Goal: Find contact information: Find contact information

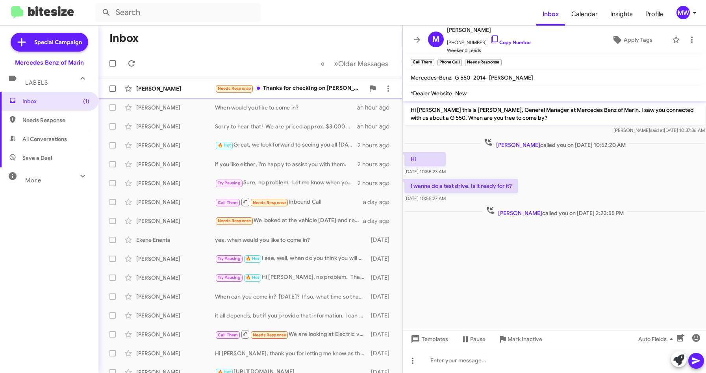
click at [285, 88] on div "Needs Response Thanks for checking on [PERSON_NAME] everyone did a great job!" at bounding box center [290, 88] width 150 height 9
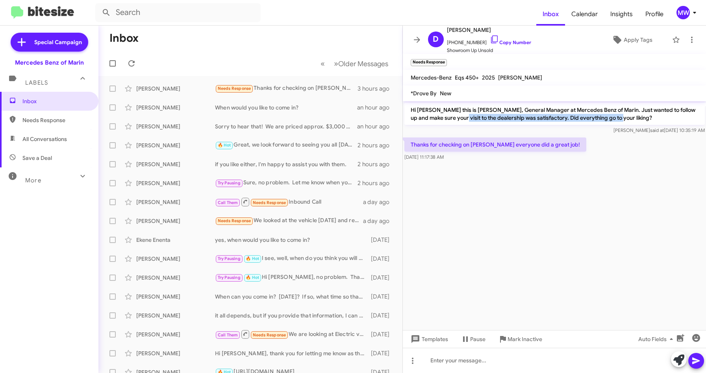
drag, startPoint x: 449, startPoint y: 114, endPoint x: 608, endPoint y: 117, distance: 159.1
click at [608, 117] on p "Hi [PERSON_NAME] this is [PERSON_NAME], General Manager at Mercedes Benz of Mar…" at bounding box center [554, 114] width 300 height 22
drag, startPoint x: 453, startPoint y: 144, endPoint x: 552, endPoint y: 142, distance: 98.8
click at [552, 142] on p "Thanks for checking on [PERSON_NAME] everyone did a great job!" at bounding box center [495, 144] width 182 height 14
drag, startPoint x: 552, startPoint y: 142, endPoint x: 537, endPoint y: 183, distance: 43.4
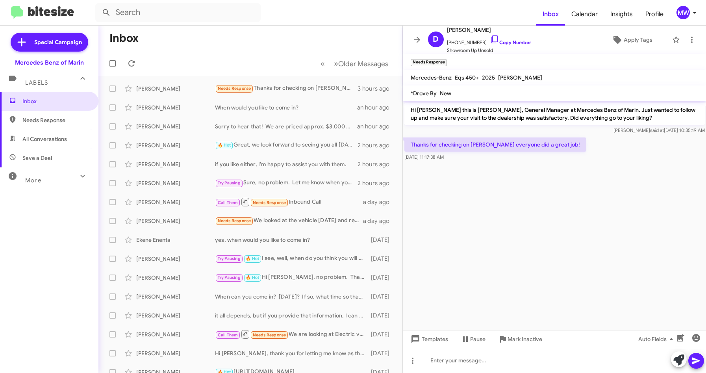
click at [537, 183] on cdk-virtual-scroll-viewport "Hi [PERSON_NAME] this is [PERSON_NAME], General Manager at Mercedes Benz of Mar…" at bounding box center [555, 215] width 304 height 229
drag, startPoint x: 451, startPoint y: 42, endPoint x: 476, endPoint y: 43, distance: 24.8
click at [476, 43] on span "[PHONE_NUMBER] Copy Number" at bounding box center [489, 40] width 84 height 12
copy span "4153089390"
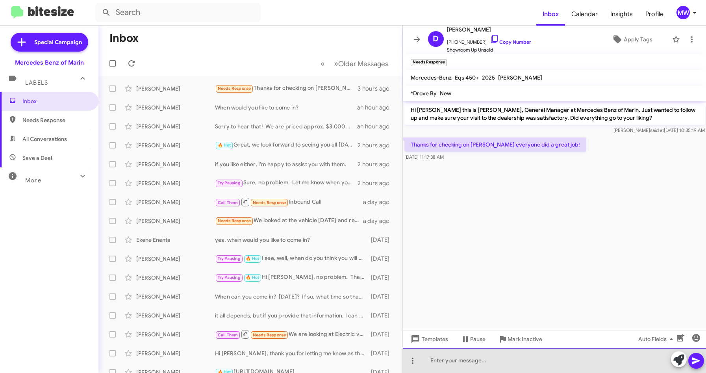
click at [483, 357] on div at bounding box center [555, 360] width 304 height 25
